Goal: Information Seeking & Learning: Learn about a topic

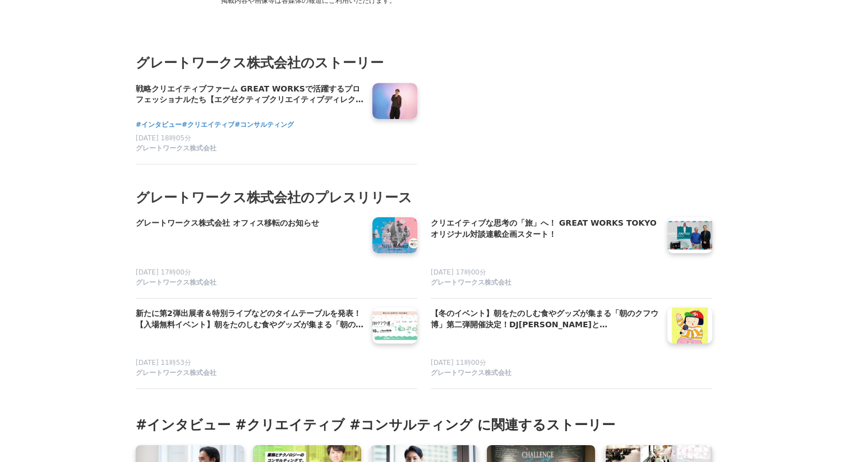
scroll to position [4929, 0]
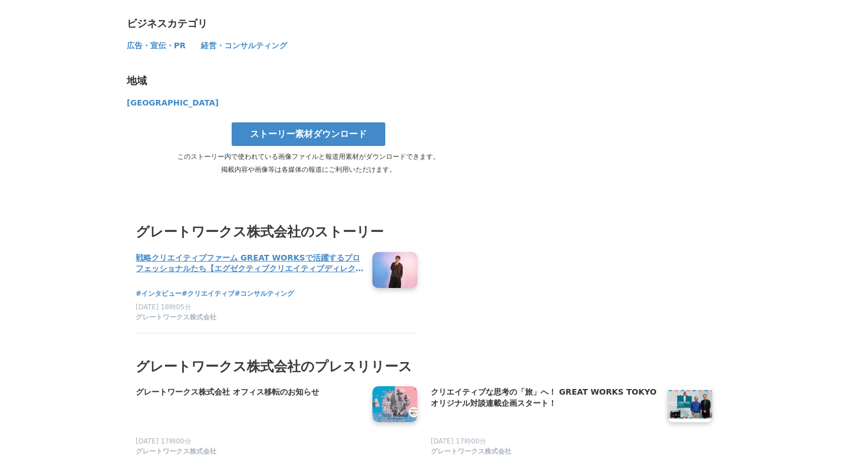
click at [390, 248] on link at bounding box center [395, 269] width 54 height 43
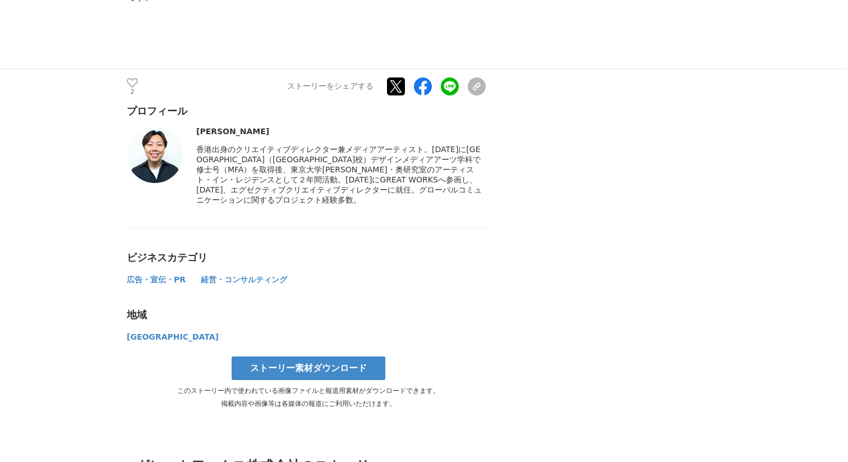
scroll to position [4696, 0]
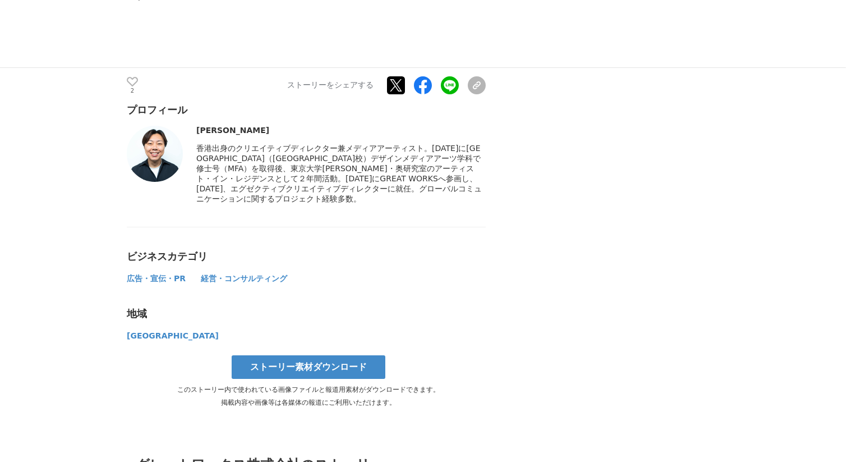
click at [150, 126] on img at bounding box center [155, 154] width 56 height 56
click at [156, 126] on img at bounding box center [155, 154] width 56 height 56
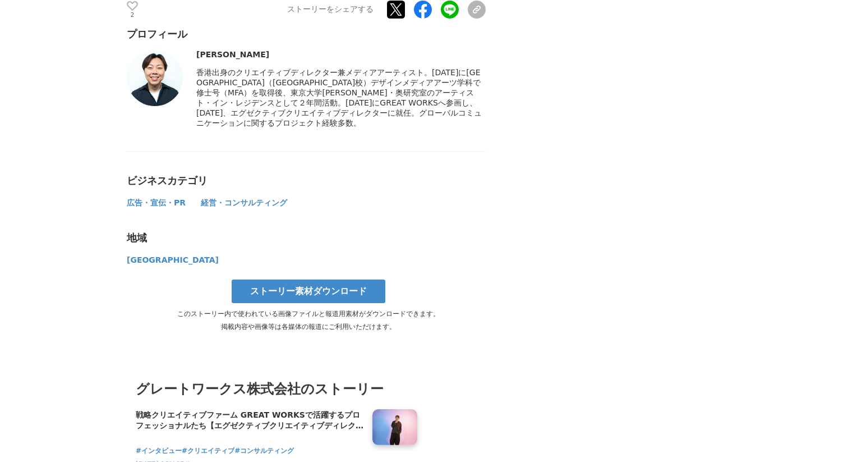
scroll to position [5095, 0]
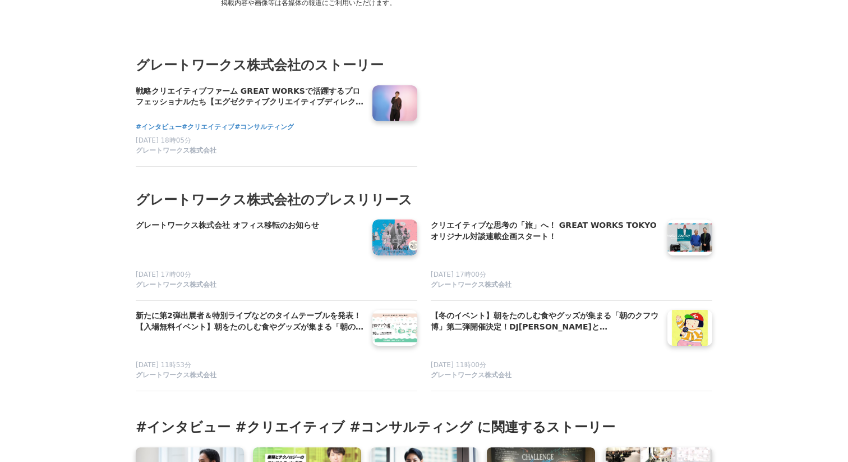
click at [254, 189] on h2 "グレートワークス株式会社のプレスリリース" at bounding box center [424, 199] width 577 height 21
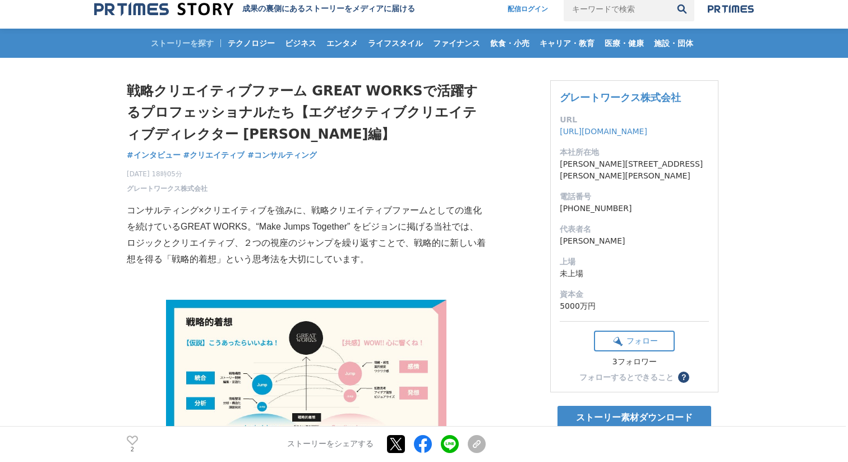
scroll to position [0, 0]
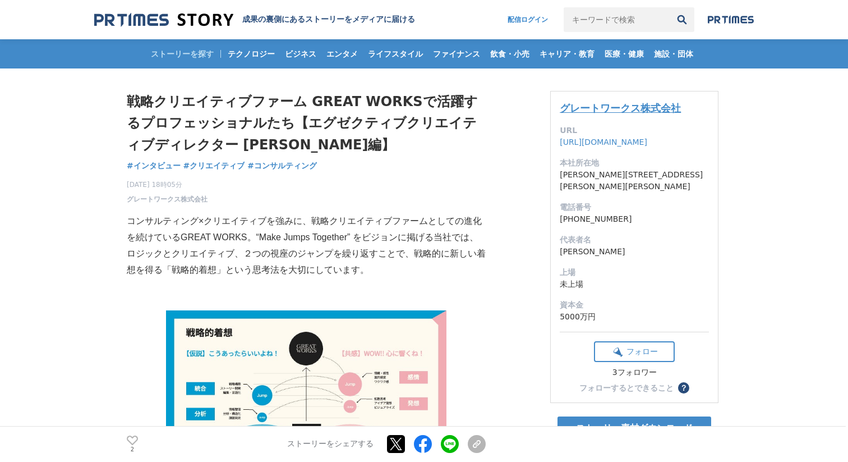
click at [613, 109] on link "グレートワークス株式会社" at bounding box center [620, 108] width 121 height 12
